Goal: Navigation & Orientation: Find specific page/section

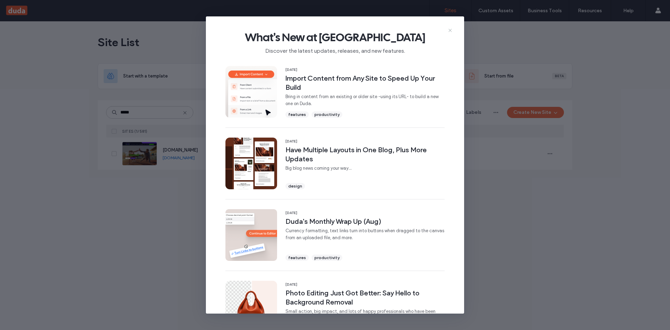
type input "*****"
click at [451, 32] on icon at bounding box center [450, 31] width 6 height 6
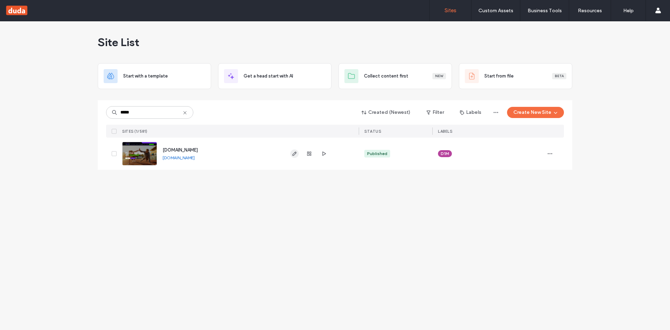
click at [292, 155] on use "button" at bounding box center [294, 153] width 4 height 4
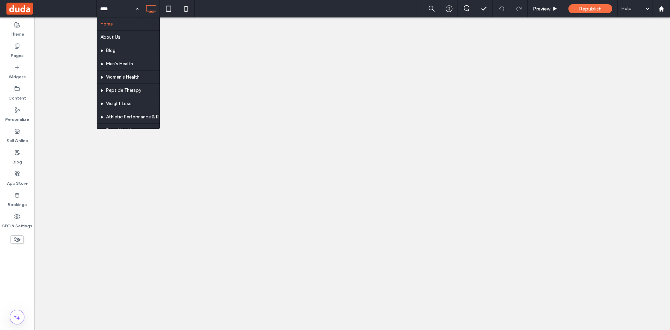
click at [137, 11] on div "Home About Us Blog Men's Health Women's Health Peptide Therapy Weight Loss Athl…" at bounding box center [119, 8] width 45 height 17
click at [23, 50] on label "Pages" at bounding box center [17, 54] width 13 height 10
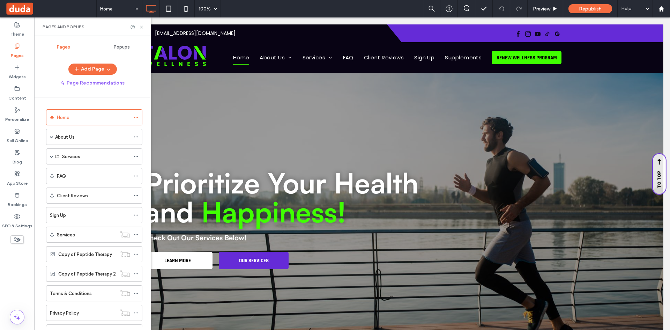
click at [17, 259] on div "Theme Pages Widgets Content Personalize Sell Online Blog App Store Bookings SEO…" at bounding box center [17, 173] width 34 height 312
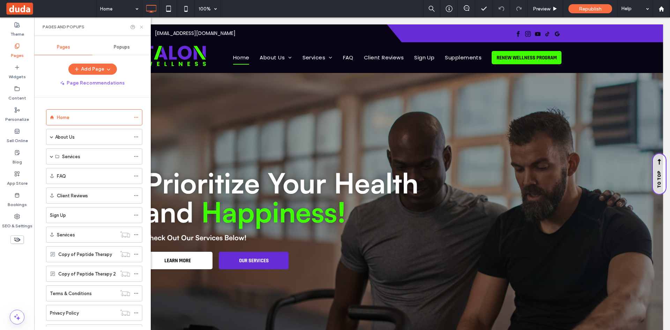
drag, startPoint x: 141, startPoint y: 26, endPoint x: 296, endPoint y: 17, distance: 155.2
click at [141, 26] on use at bounding box center [141, 26] width 3 height 3
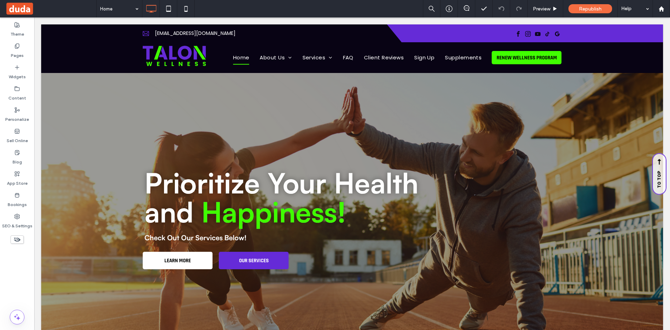
click at [20, 237] on icon at bounding box center [17, 240] width 8 height 8
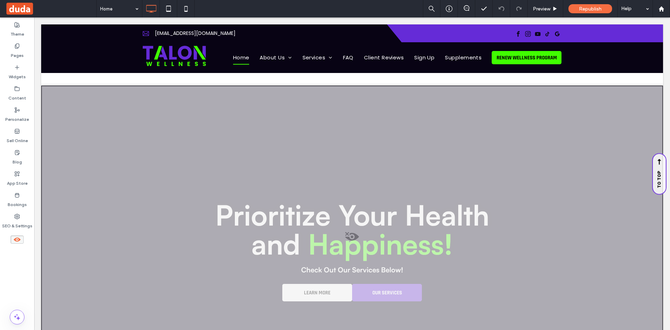
click at [16, 238] on use at bounding box center [17, 239] width 7 height 4
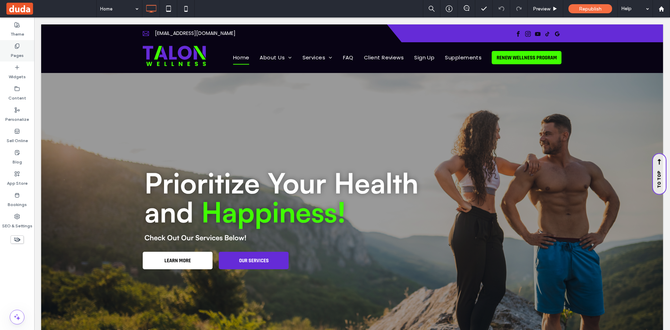
click at [17, 51] on label "Pages" at bounding box center [17, 54] width 13 height 10
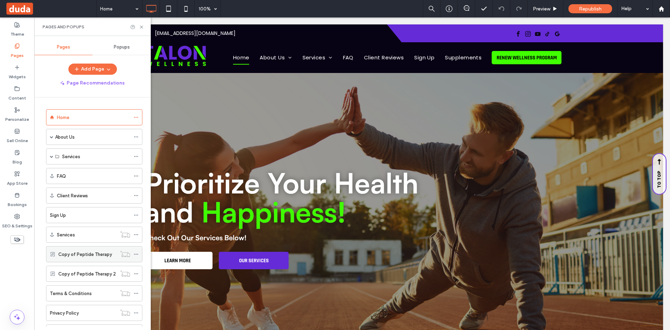
click at [134, 252] on icon at bounding box center [136, 254] width 5 height 5
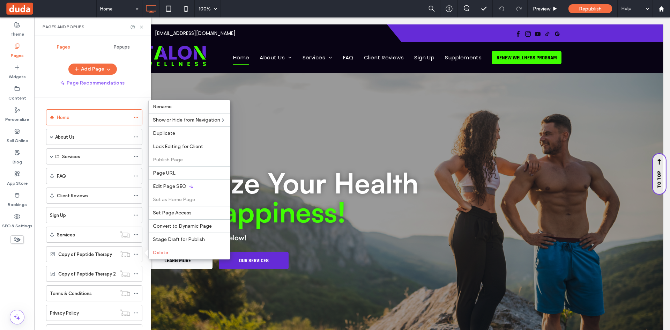
click at [23, 270] on div "Theme Pages Widgets Content Personalize Sell Online Blog App Store Bookings SEO…" at bounding box center [17, 173] width 34 height 312
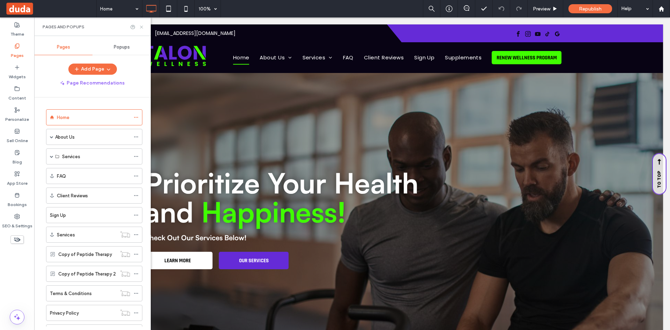
click at [143, 25] on use at bounding box center [141, 26] width 3 height 3
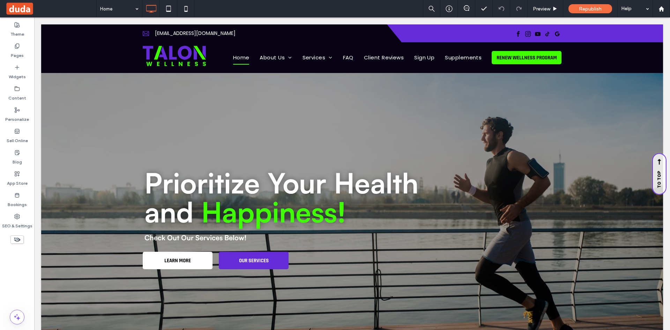
click at [26, 269] on div "Theme Pages Widgets Content Personalize Sell Online Blog App Store Bookings SEO…" at bounding box center [17, 173] width 34 height 312
